Goal: Transaction & Acquisition: Purchase product/service

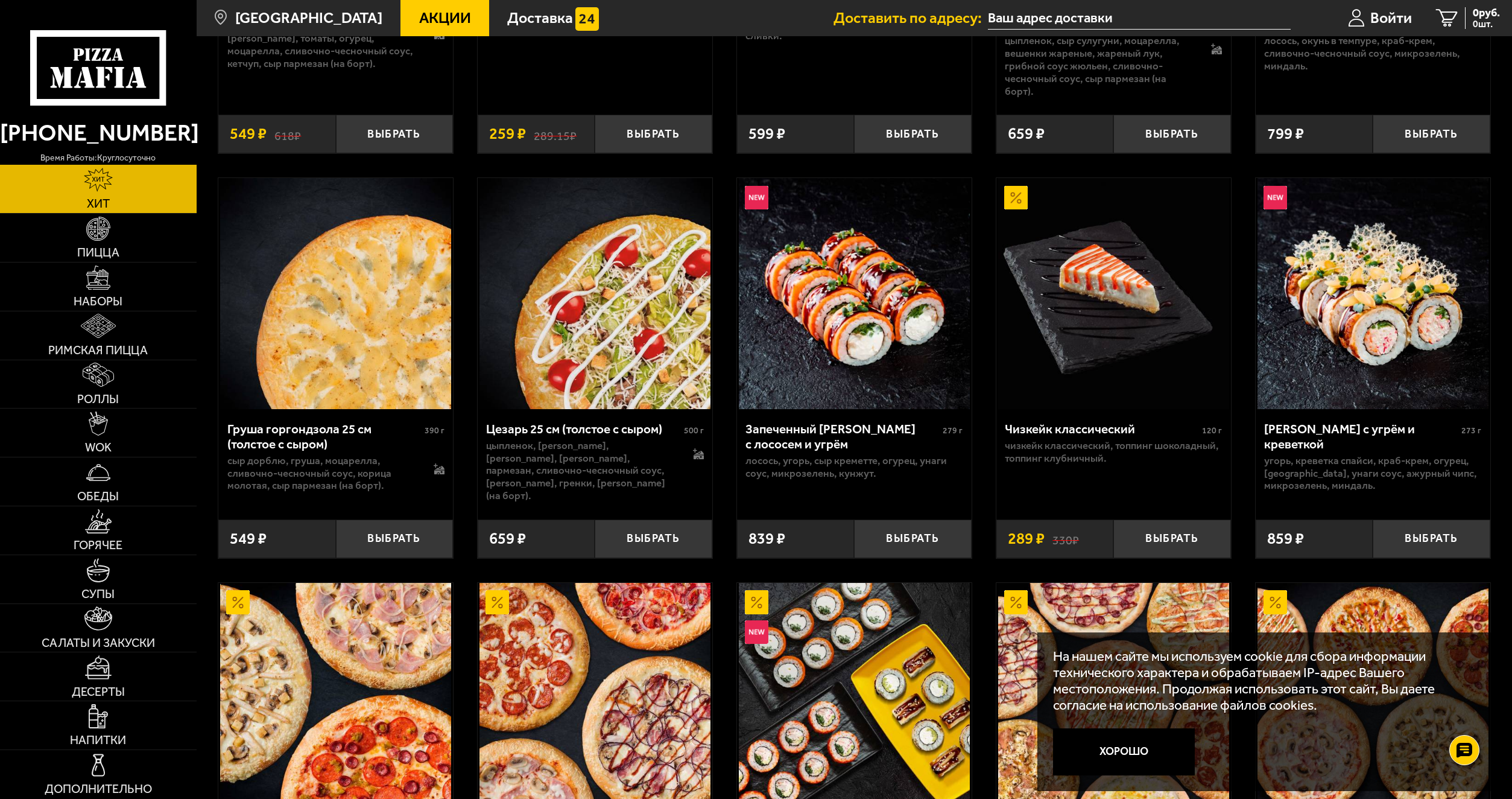
scroll to position [380, 0]
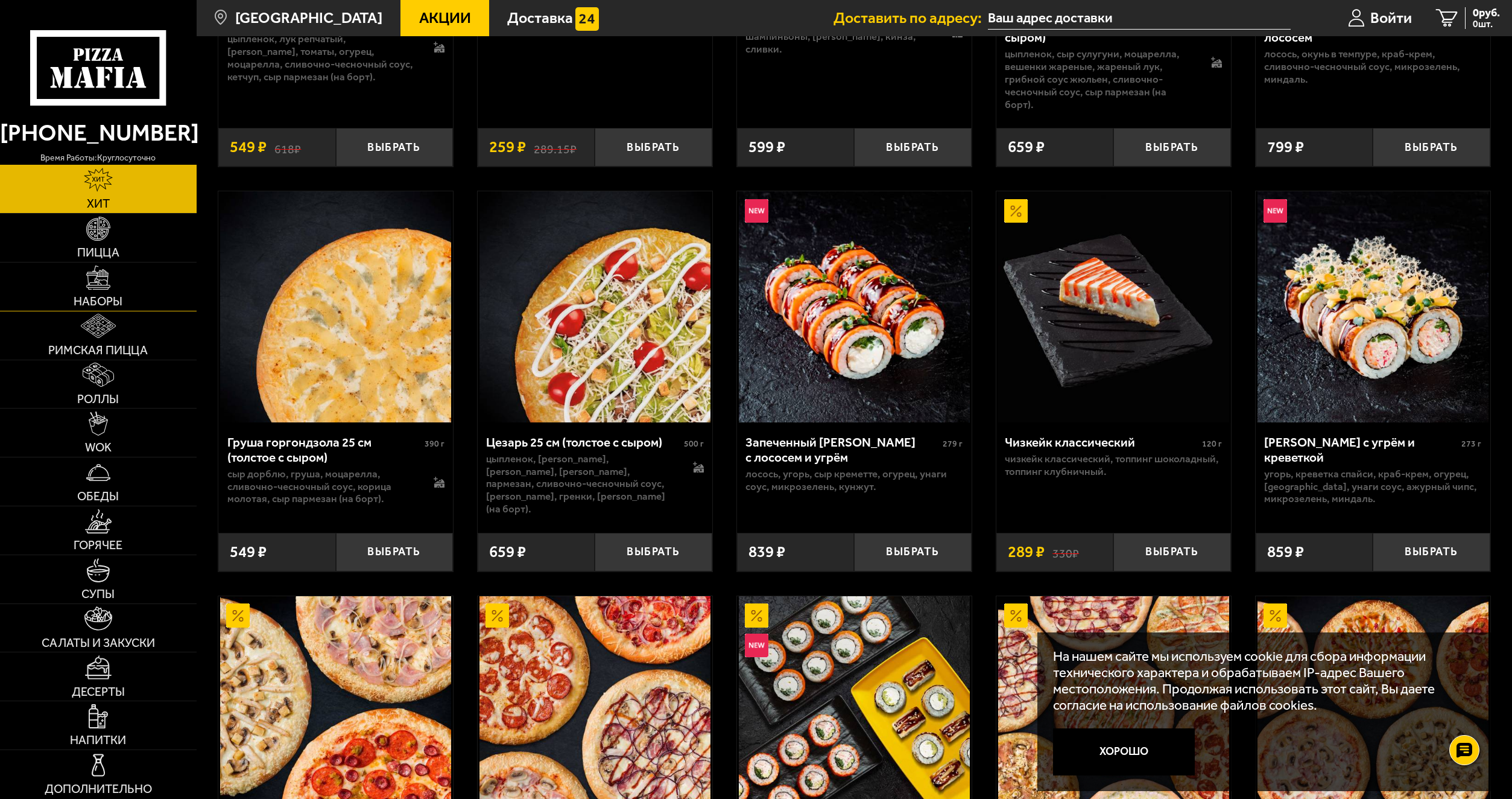
click at [148, 285] on link "Наборы" at bounding box center [98, 286] width 197 height 48
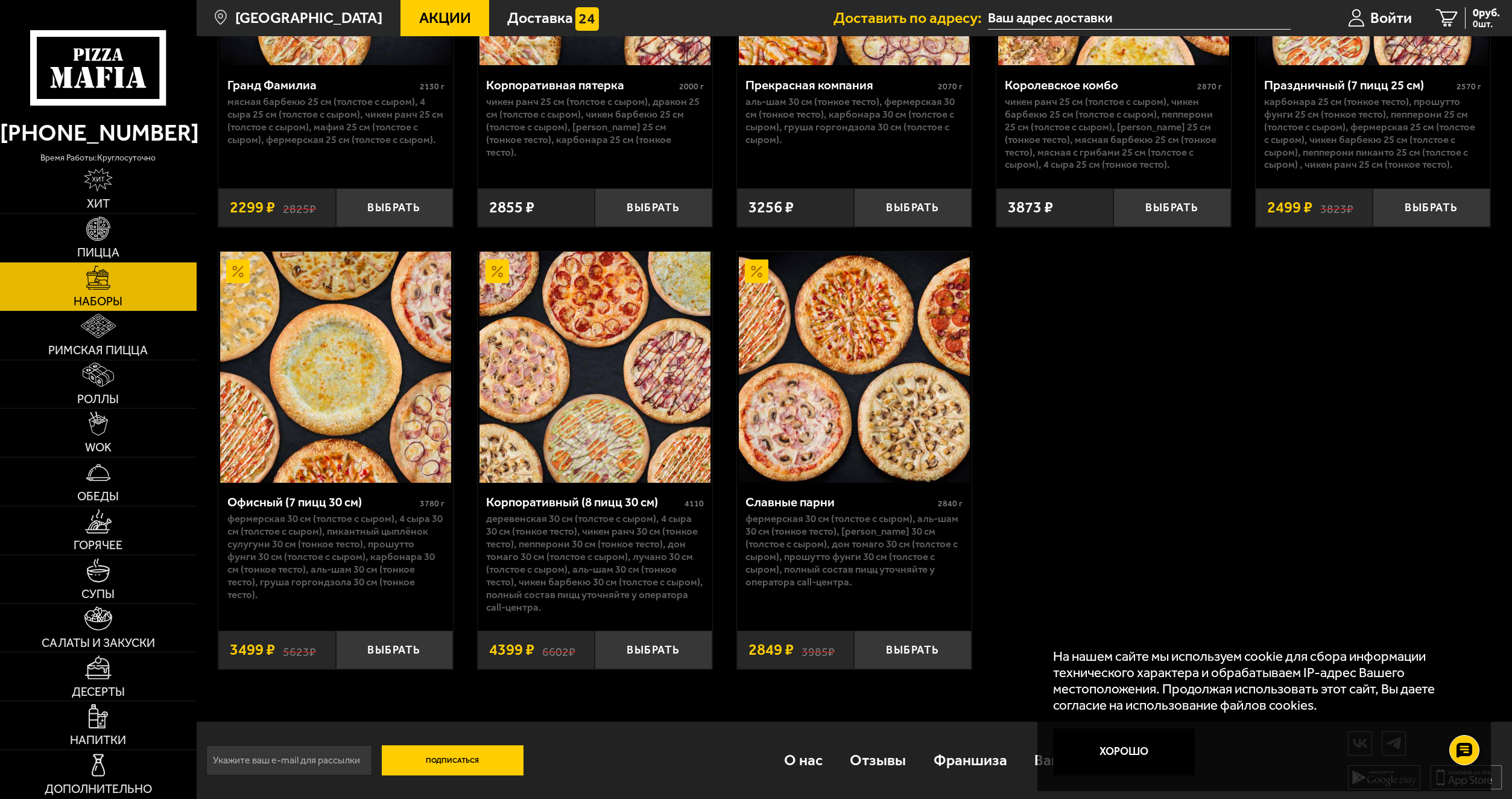
scroll to position [2322, 0]
click at [117, 385] on link "Роллы" at bounding box center [98, 384] width 197 height 48
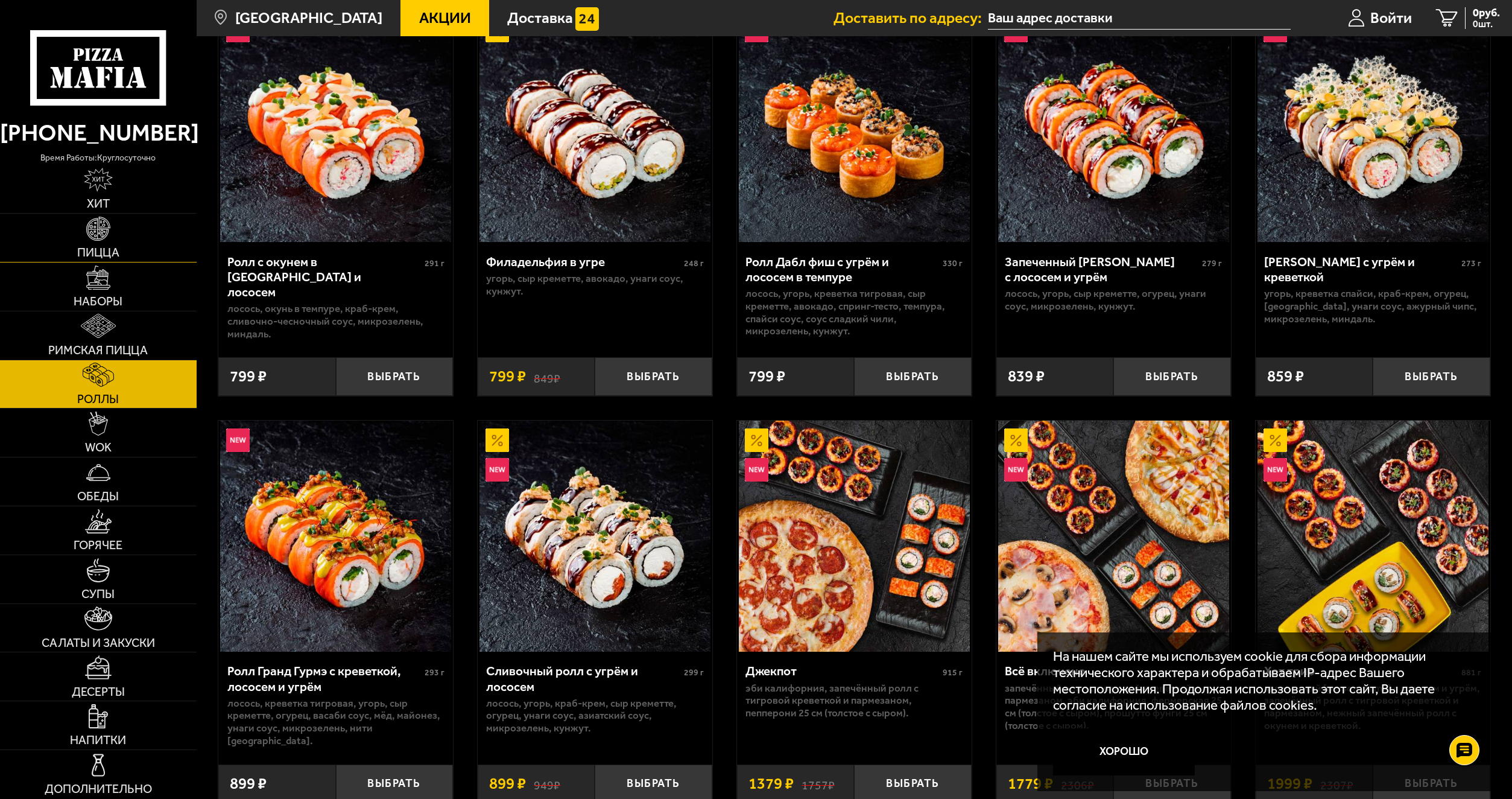
scroll to position [422, 0]
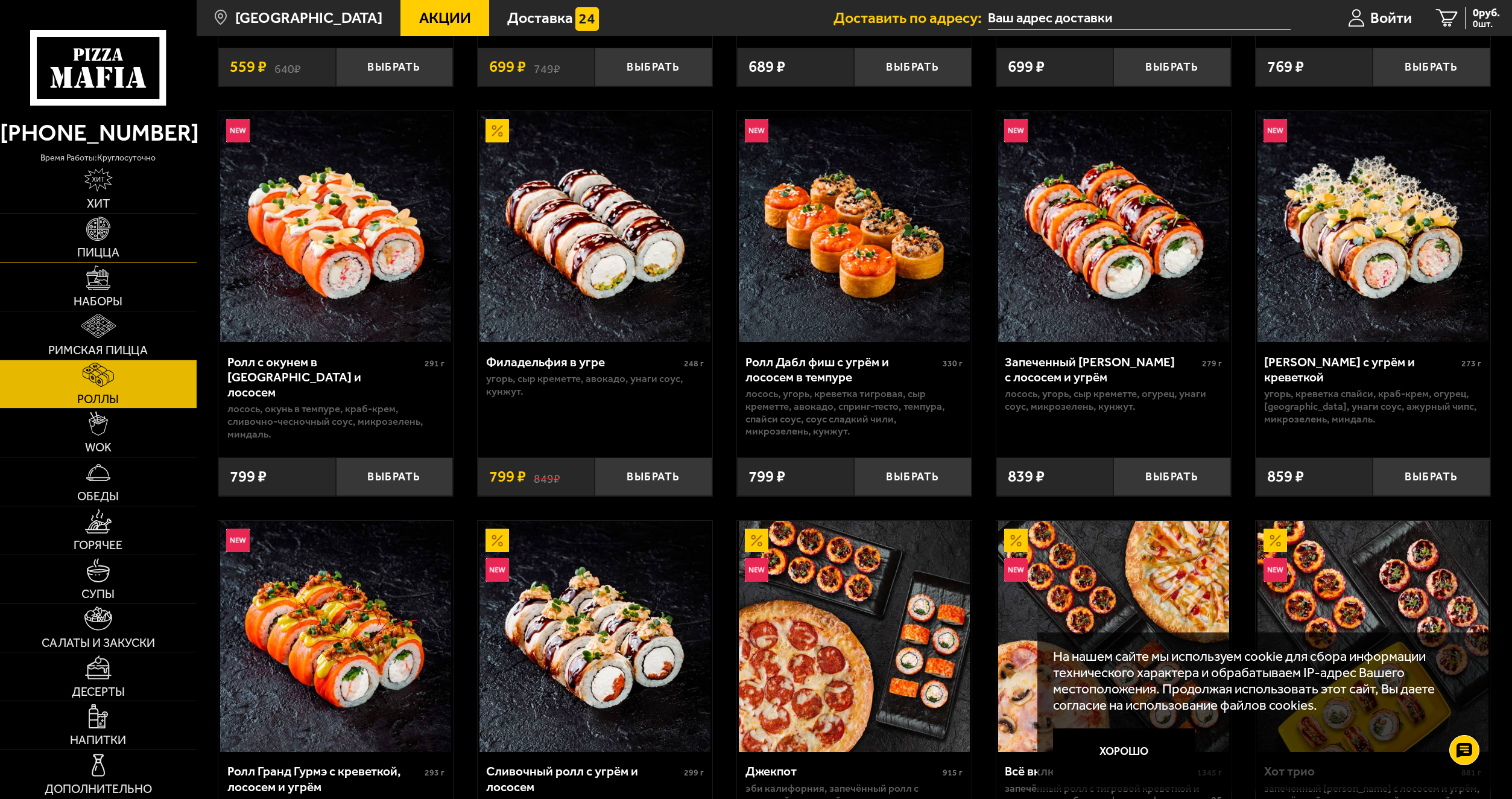
click at [116, 232] on link "Пицца" at bounding box center [98, 237] width 197 height 48
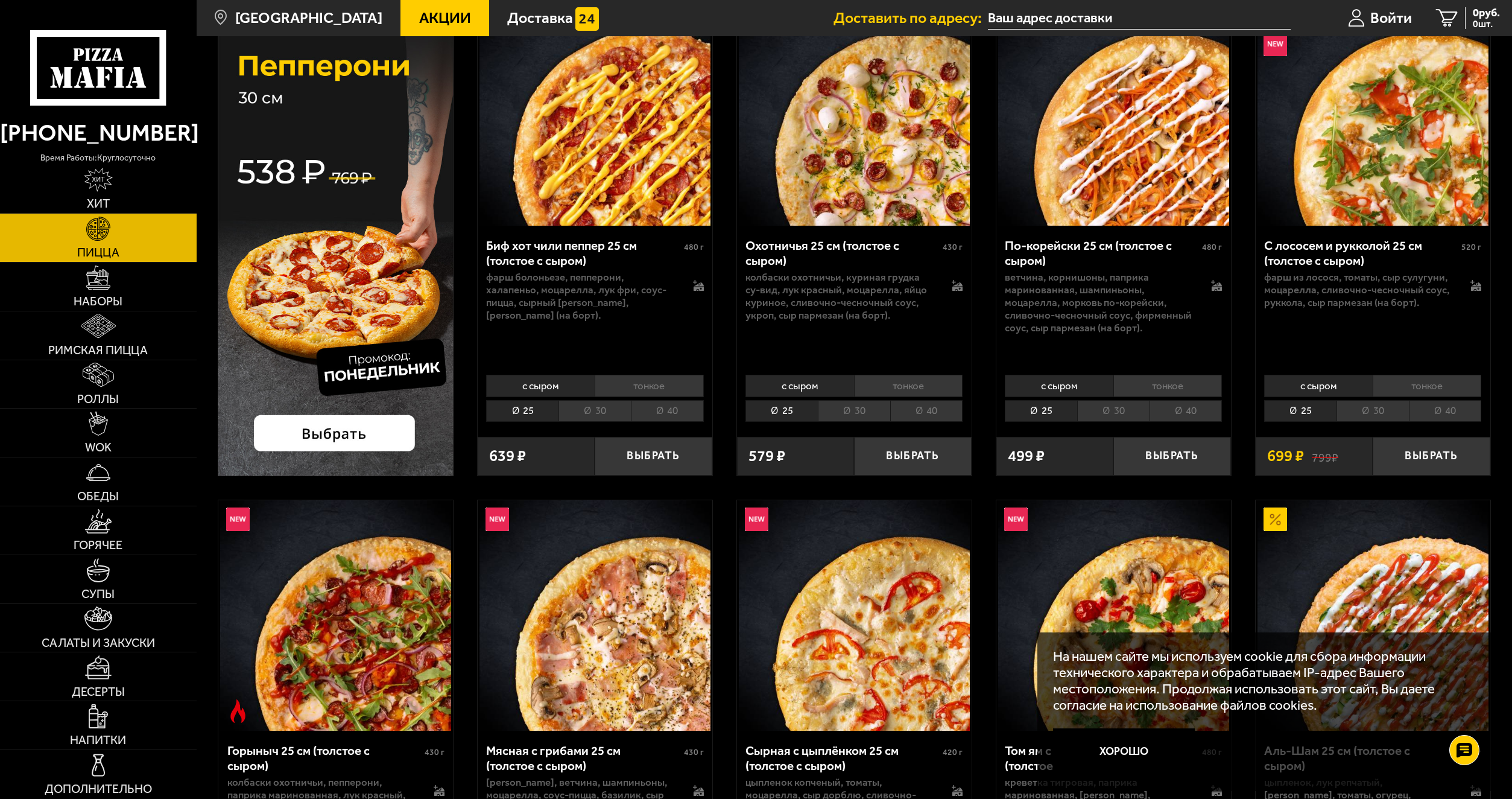
scroll to position [61, 0]
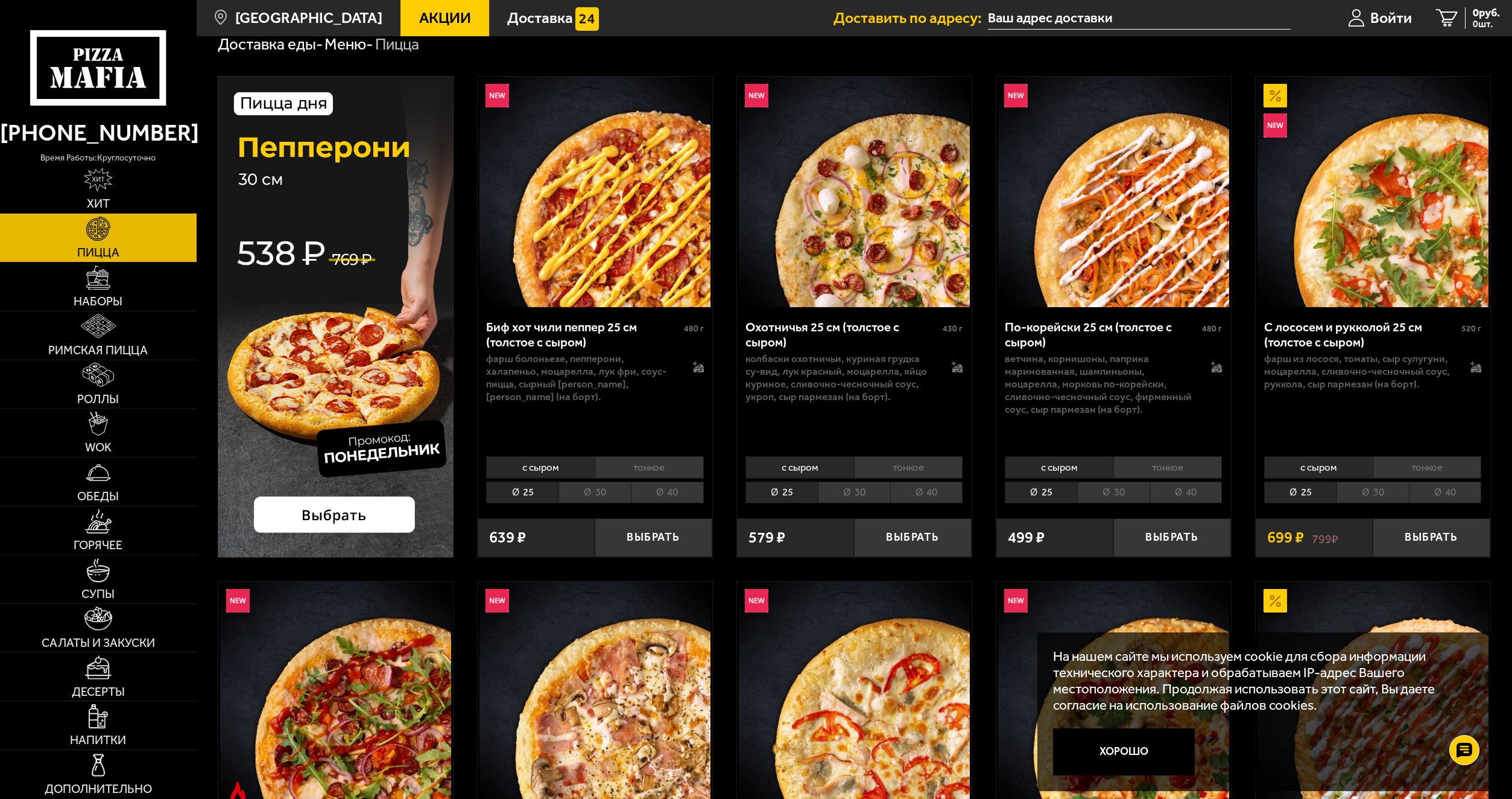
click at [675, 469] on li "тонкое" at bounding box center [649, 467] width 109 height 21
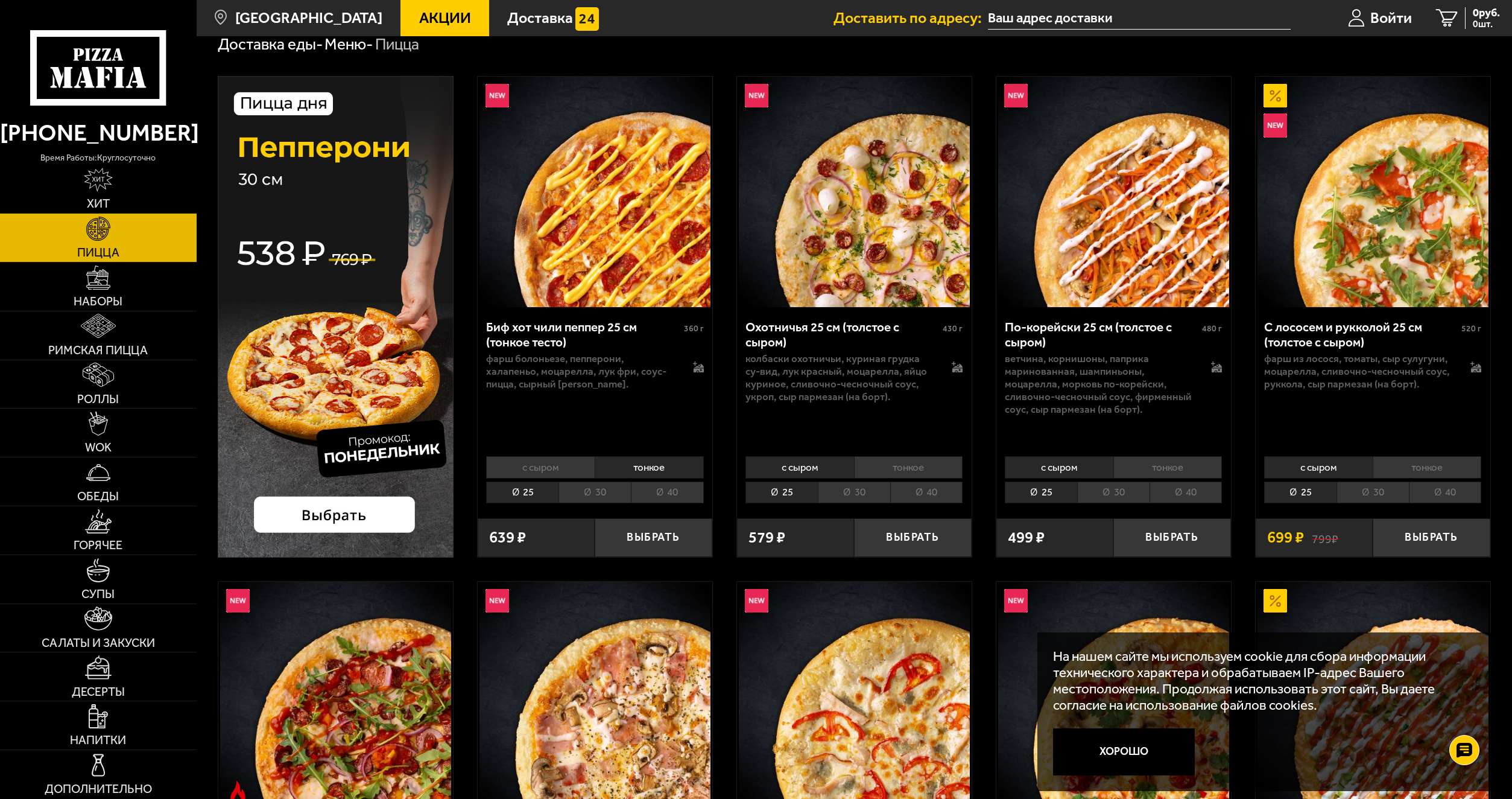
click at [546, 472] on li "с сыром" at bounding box center [540, 467] width 108 height 21
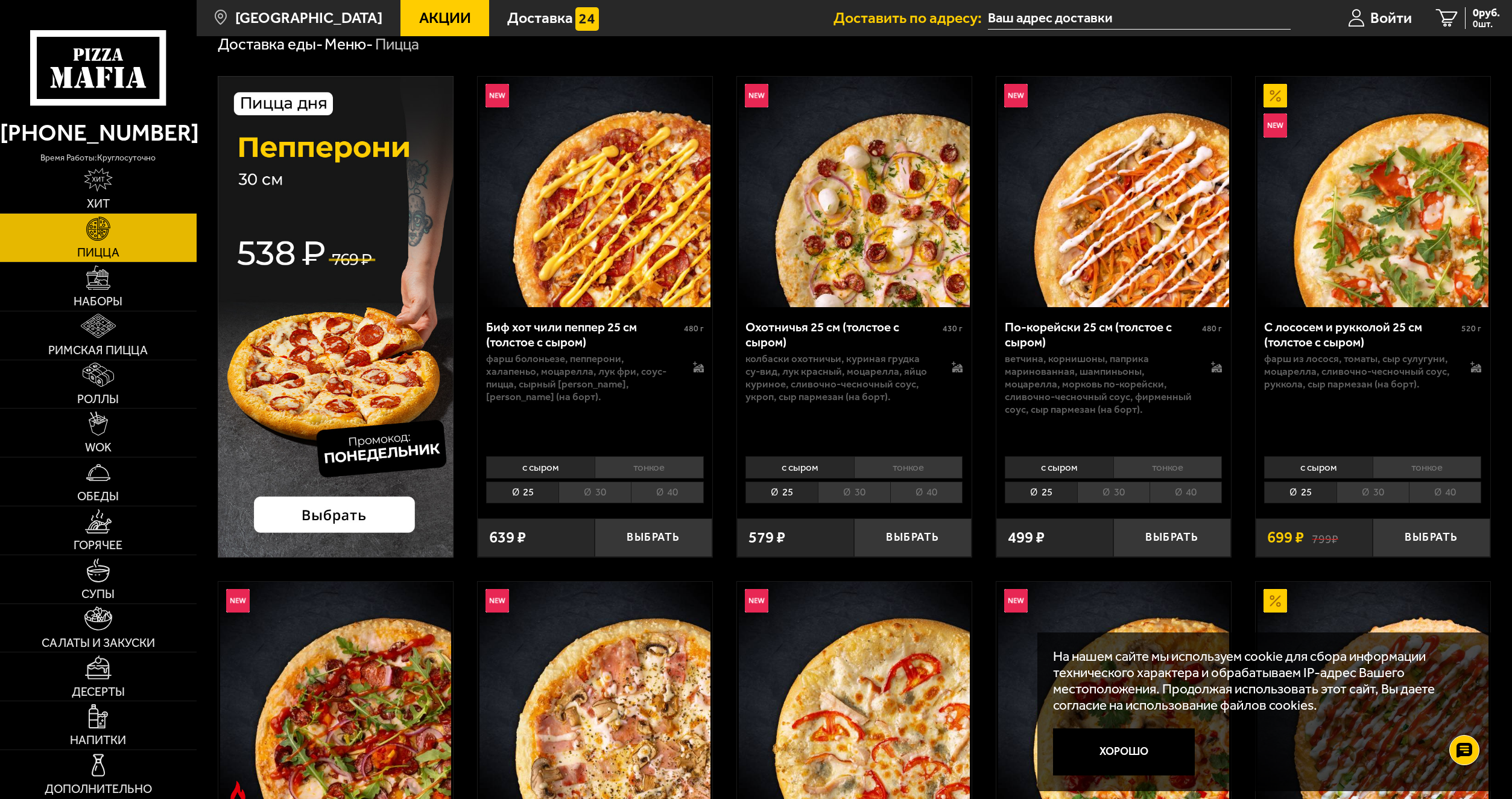
click at [646, 471] on li "тонкое" at bounding box center [649, 467] width 109 height 21
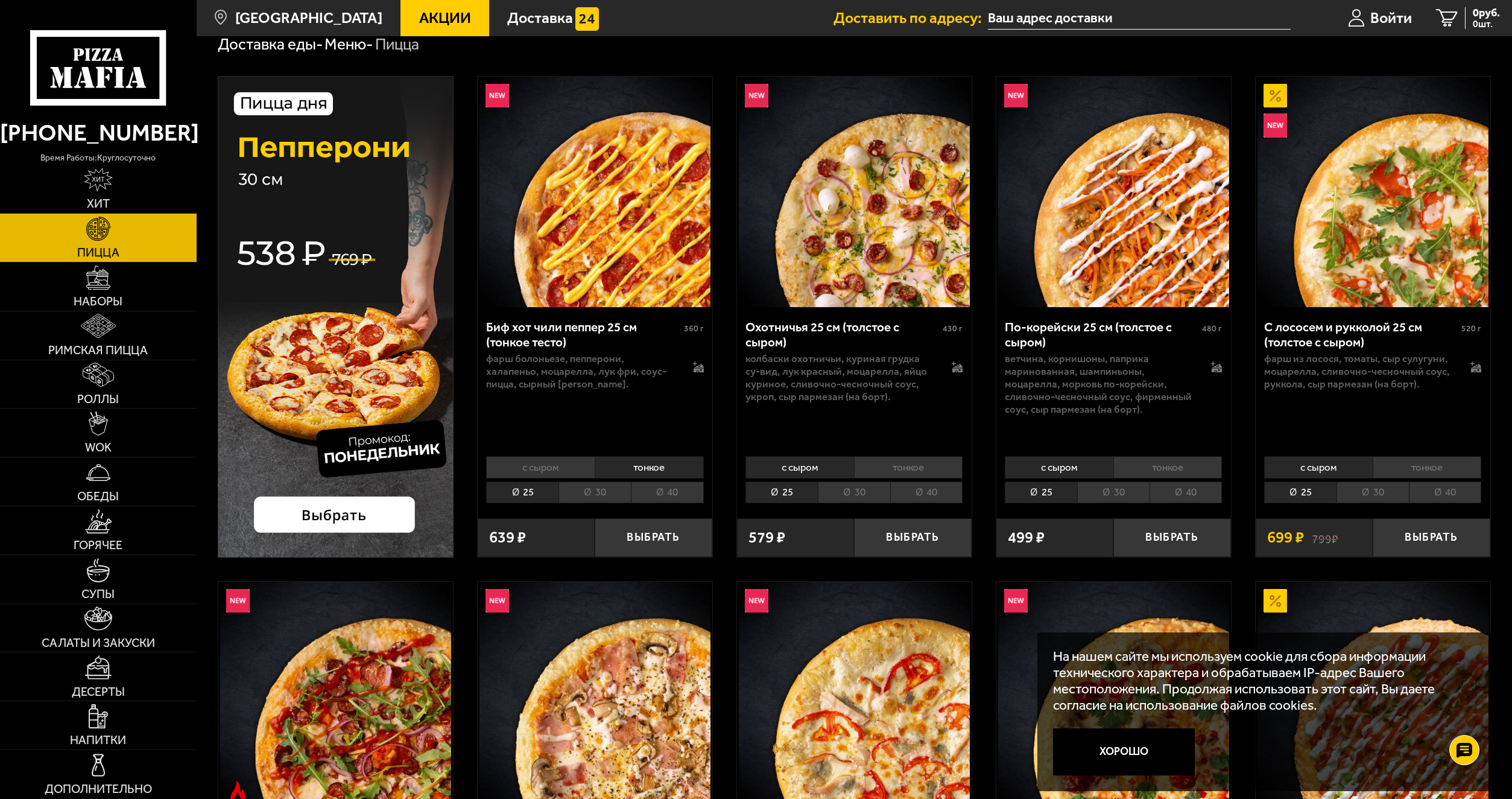
click at [557, 469] on li "с сыром" at bounding box center [540, 467] width 108 height 21
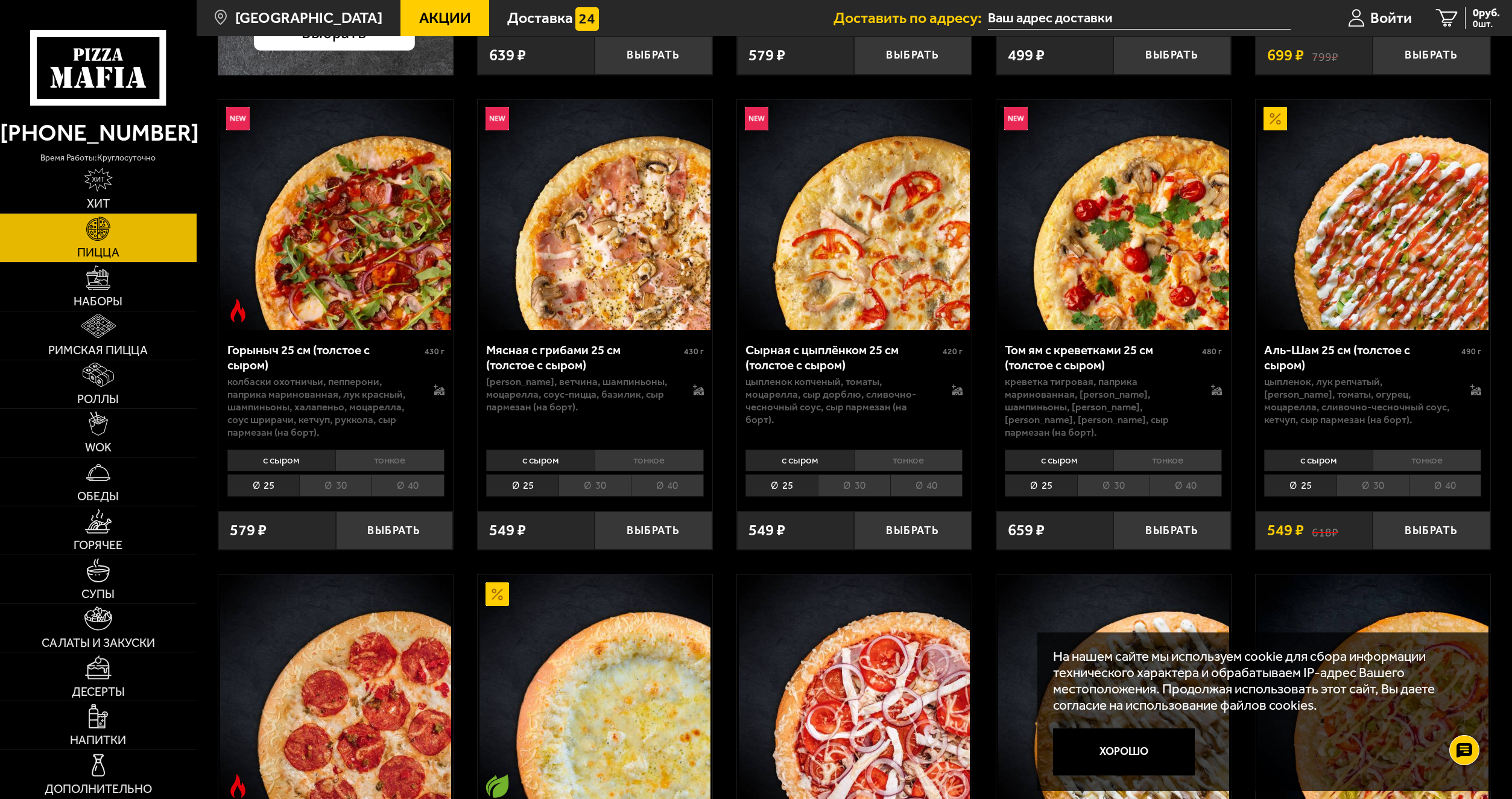
scroll to position [543, 0]
click at [1122, 754] on button "Хорошо" at bounding box center [1123, 751] width 142 height 47
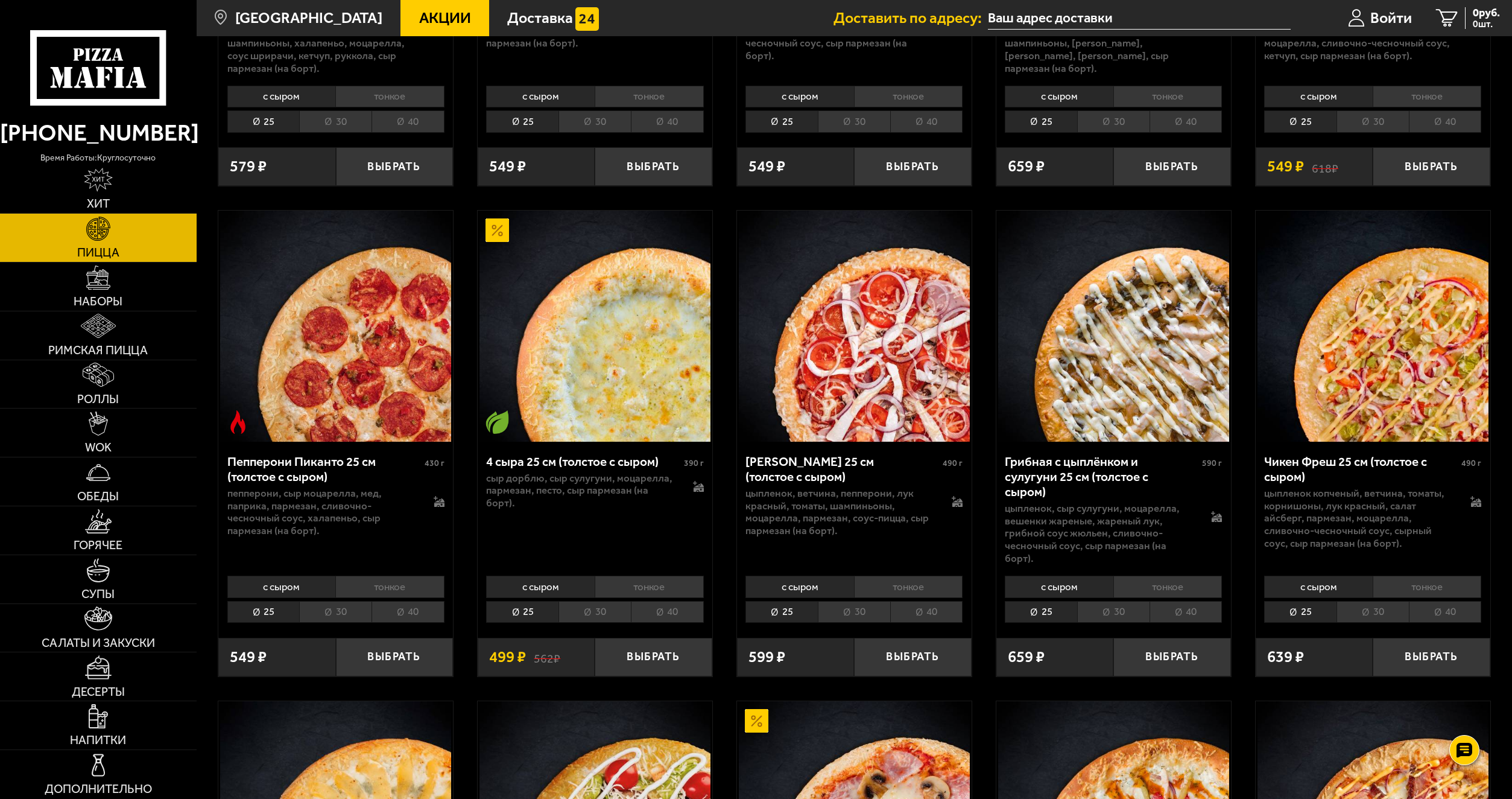
scroll to position [905, 0]
